Goal: Task Accomplishment & Management: Manage account settings

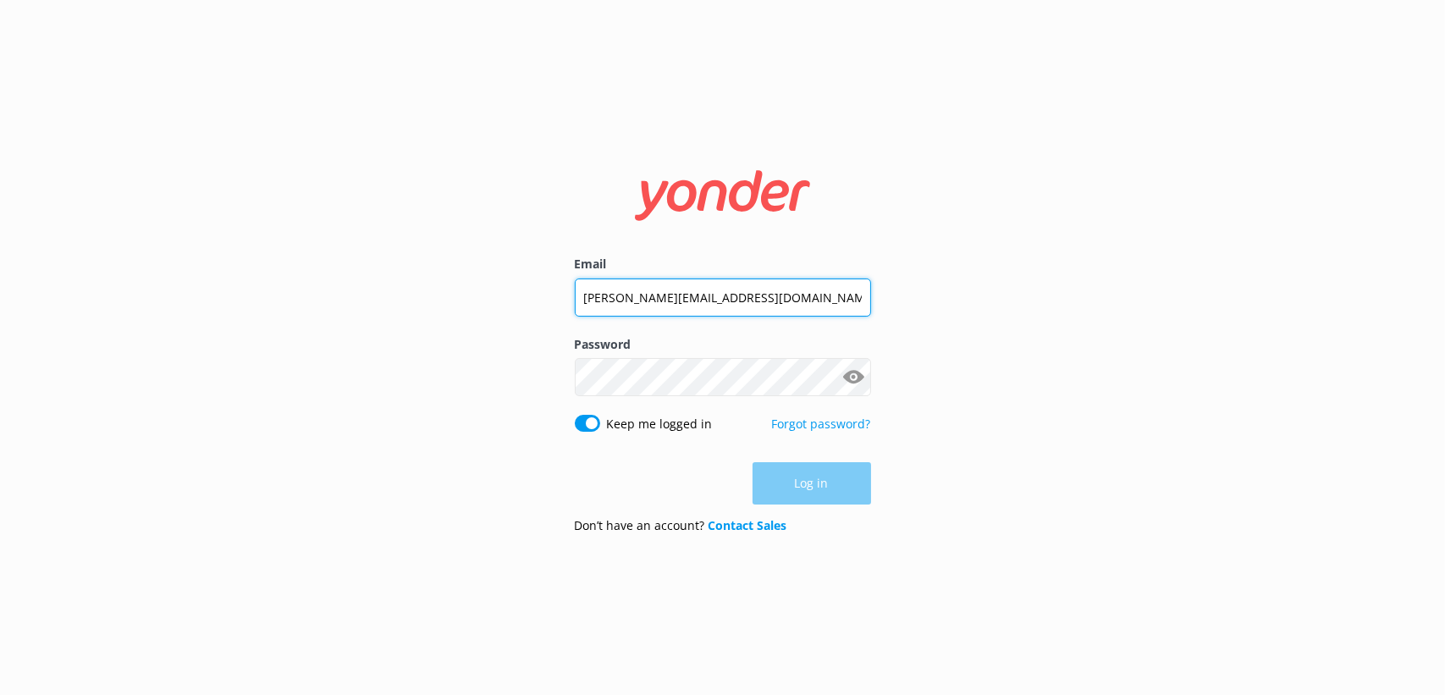
click at [776, 293] on input "[PERSON_NAME][EMAIL_ADDRESS][DOMAIN_NAME]" at bounding box center [723, 298] width 296 height 38
click at [777, 292] on input "[PERSON_NAME][EMAIL_ADDRESS][DOMAIN_NAME]" at bounding box center [723, 297] width 296 height 38
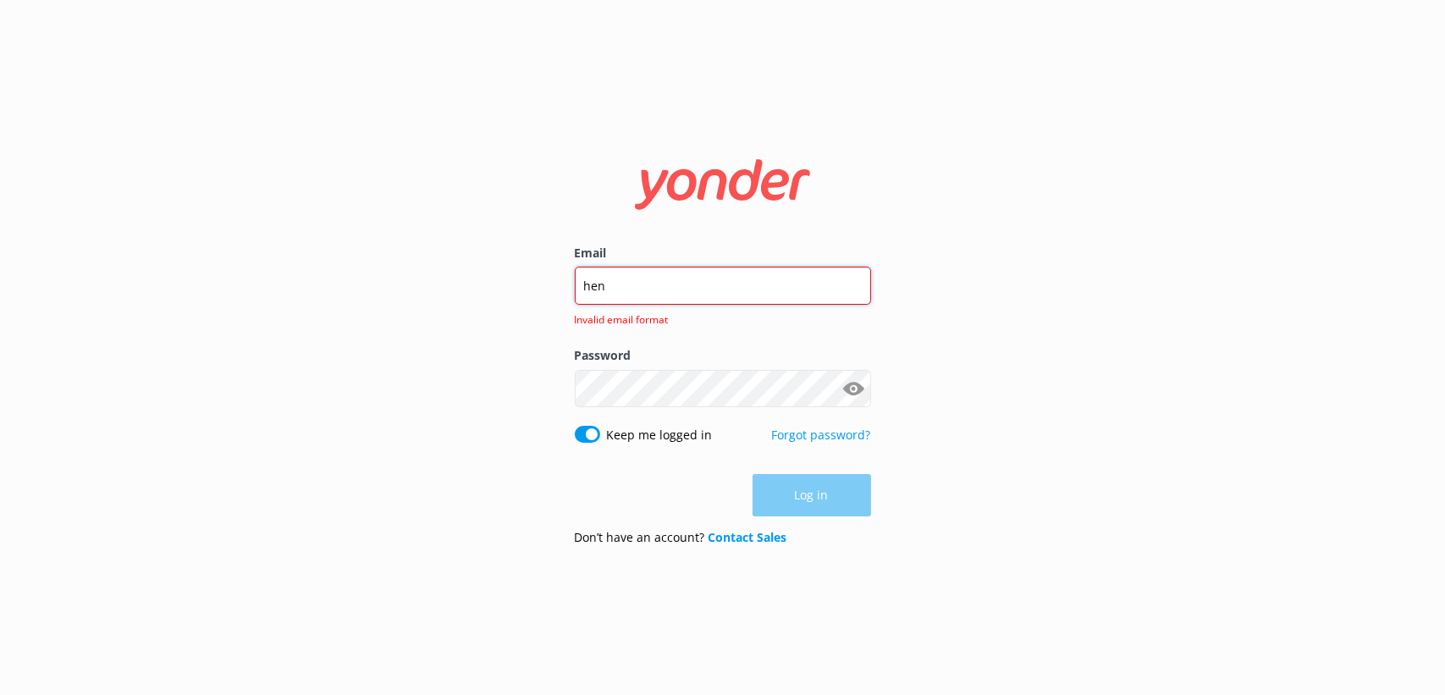
type input "[EMAIL_ADDRESS][PERSON_NAME][DOMAIN_NAME]"
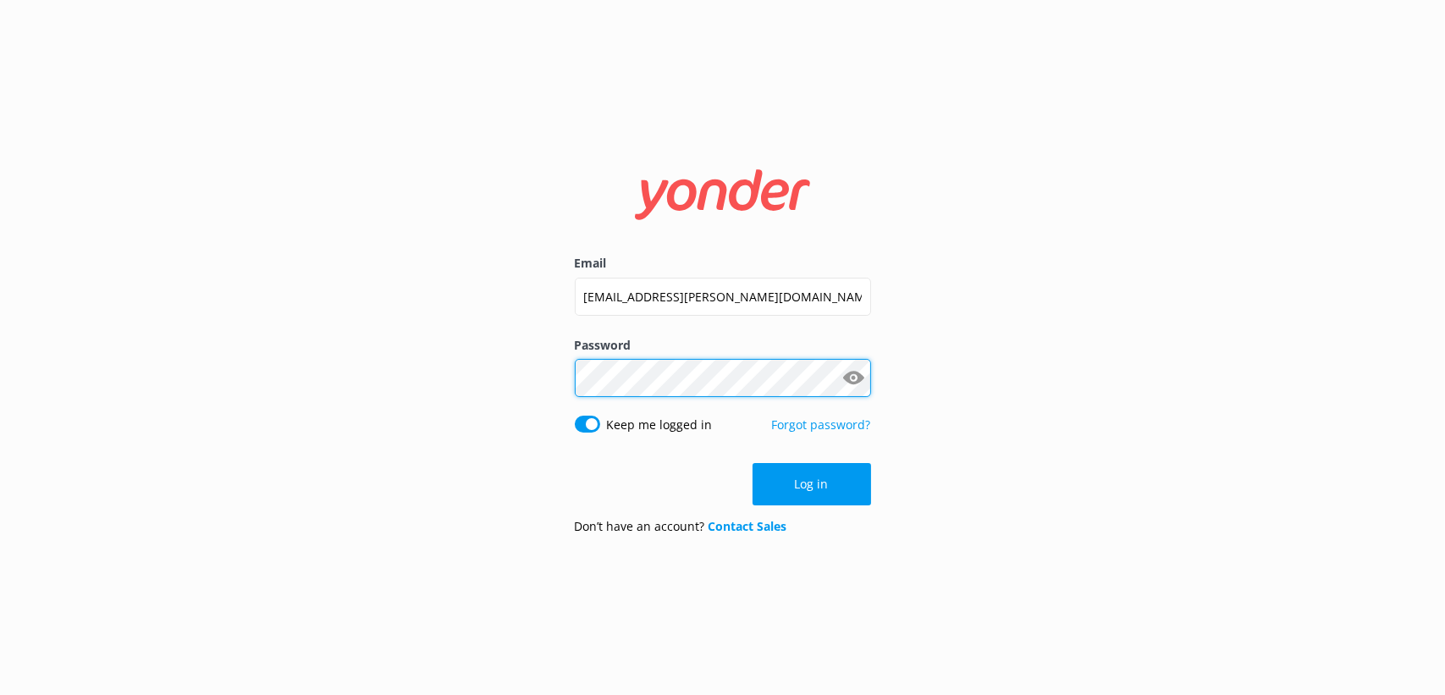
click button "Log in" at bounding box center [812, 484] width 119 height 42
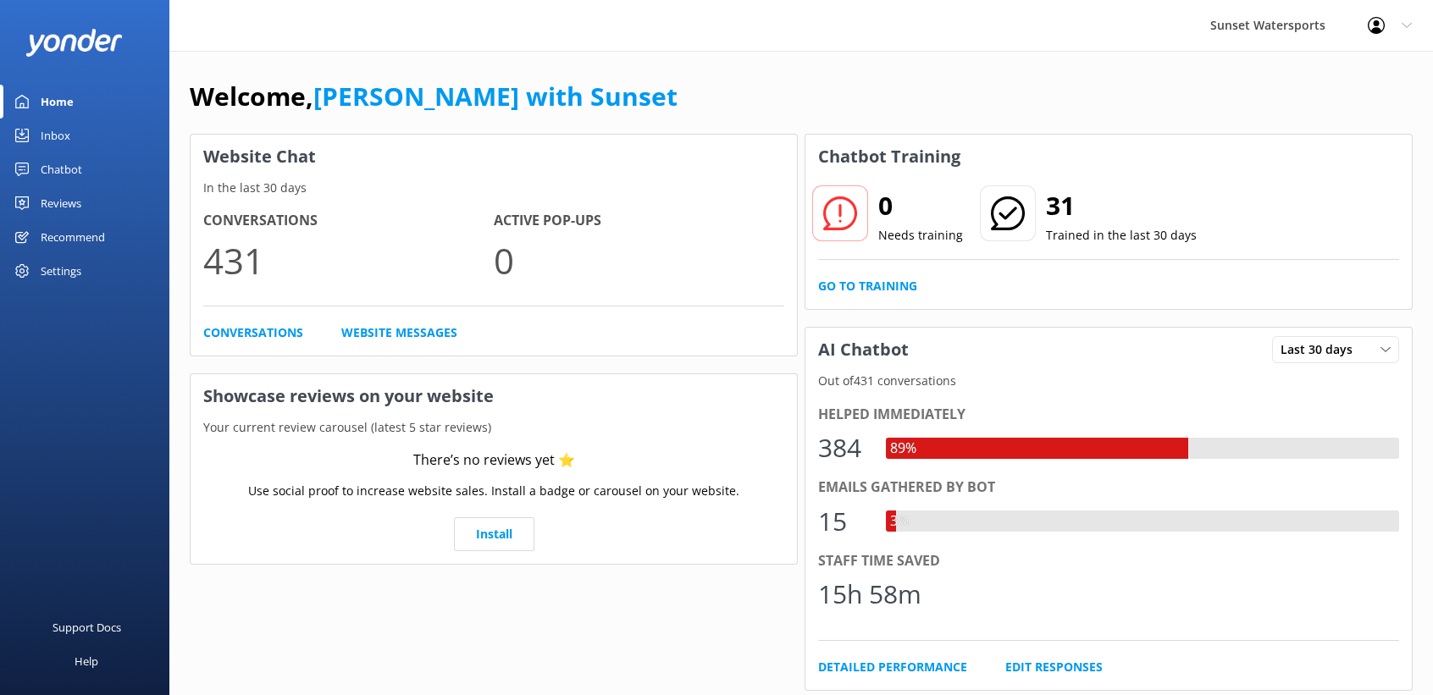
click at [50, 125] on div "Inbox" at bounding box center [56, 136] width 30 height 34
